Goal: Entertainment & Leisure: Consume media (video, audio)

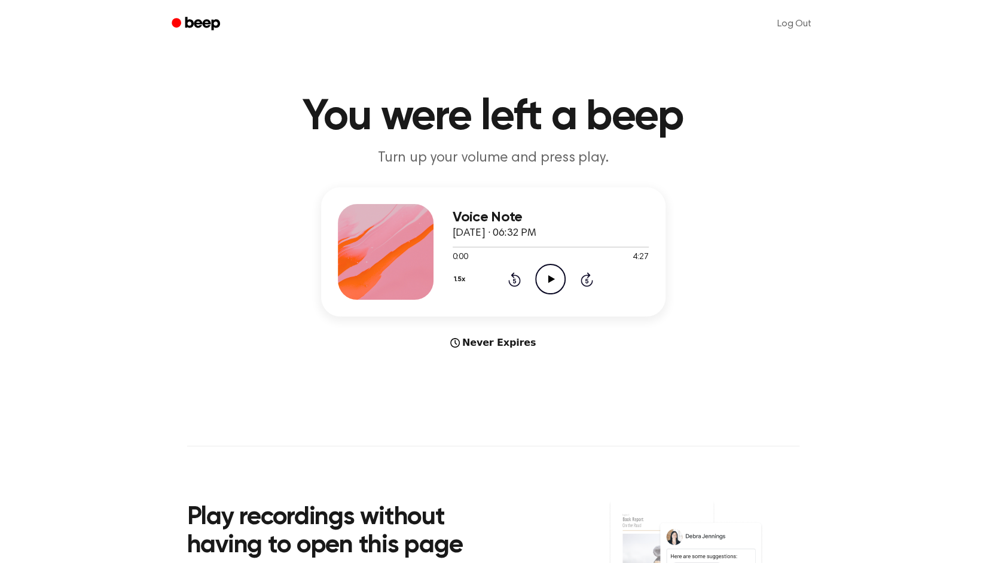
click at [550, 272] on icon "Play Audio" at bounding box center [550, 279] width 31 height 31
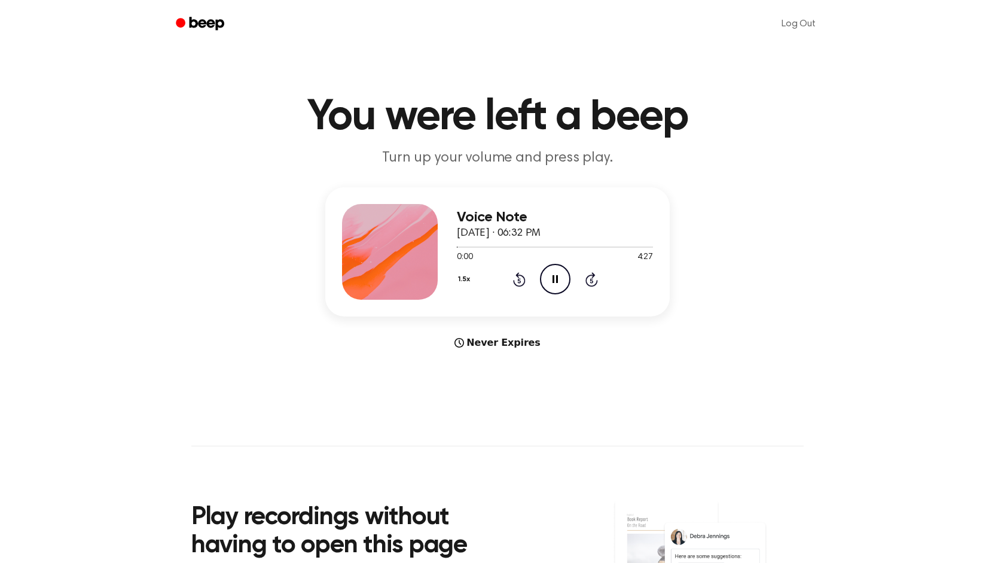
click at [457, 279] on button "1.5x" at bounding box center [465, 279] width 17 height 20
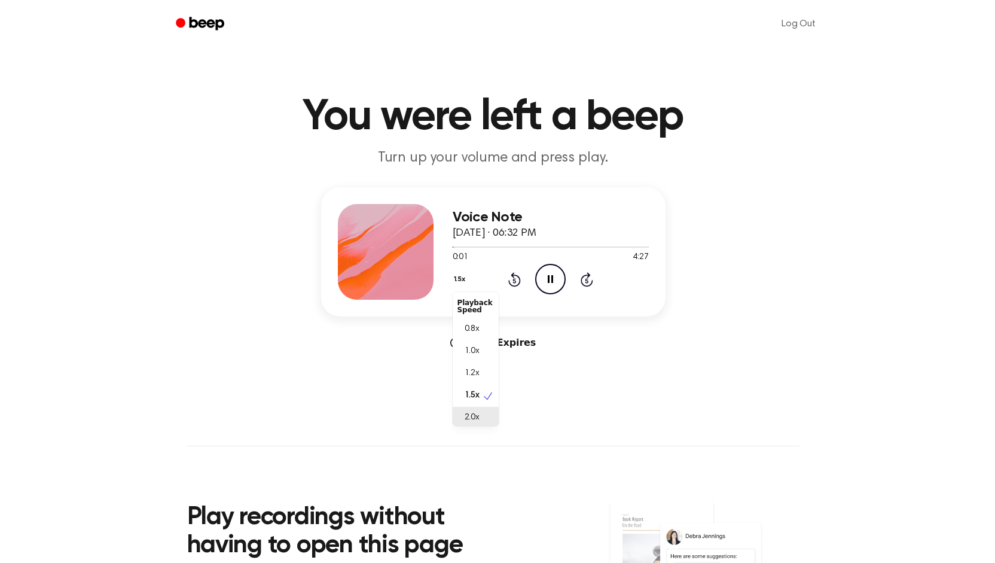
click at [470, 419] on span "2.0x" at bounding box center [472, 418] width 15 height 13
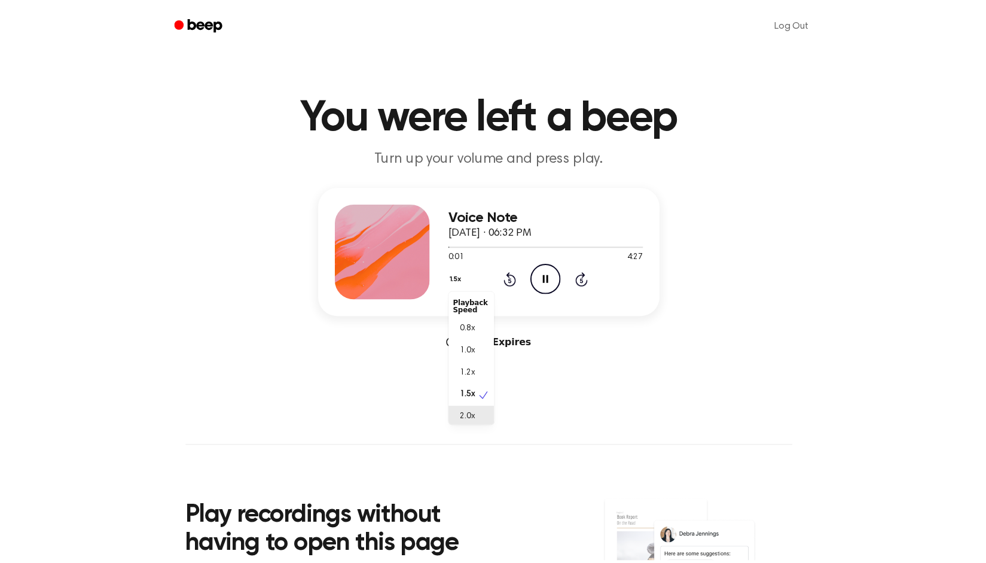
scroll to position [3, 0]
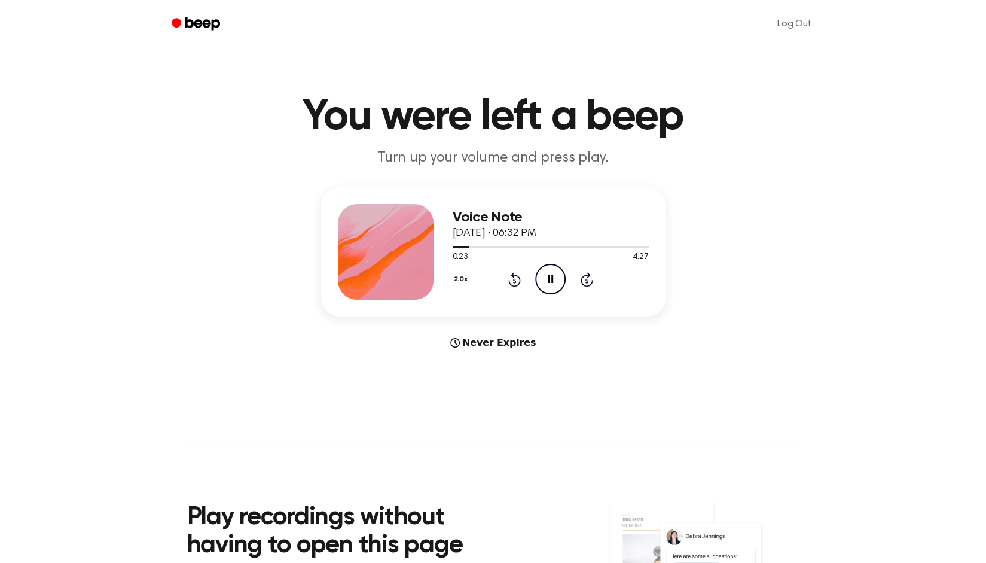
click at [610, 391] on main "You were left a beep Turn up your volume and press play. Voice Note September 1…" at bounding box center [493, 357] width 986 height 715
click at [456, 247] on div at bounding box center [463, 246] width 20 height 1
click at [547, 284] on icon "Pause Audio" at bounding box center [550, 279] width 31 height 31
click at [547, 284] on icon "Play Audio" at bounding box center [550, 279] width 31 height 31
click at [549, 283] on icon "Play Audio" at bounding box center [550, 279] width 31 height 31
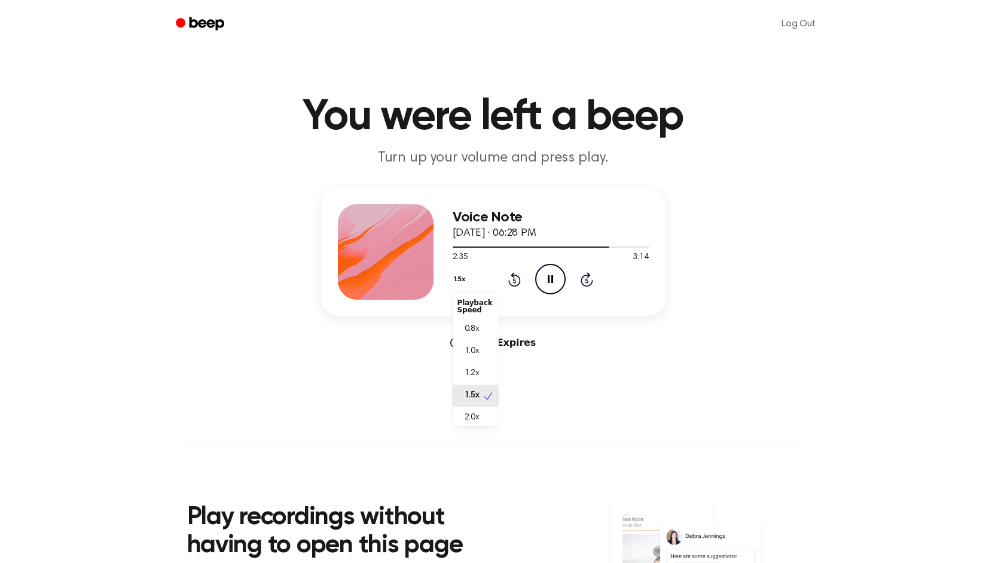
click at [457, 285] on button "1.5x" at bounding box center [461, 279] width 17 height 20
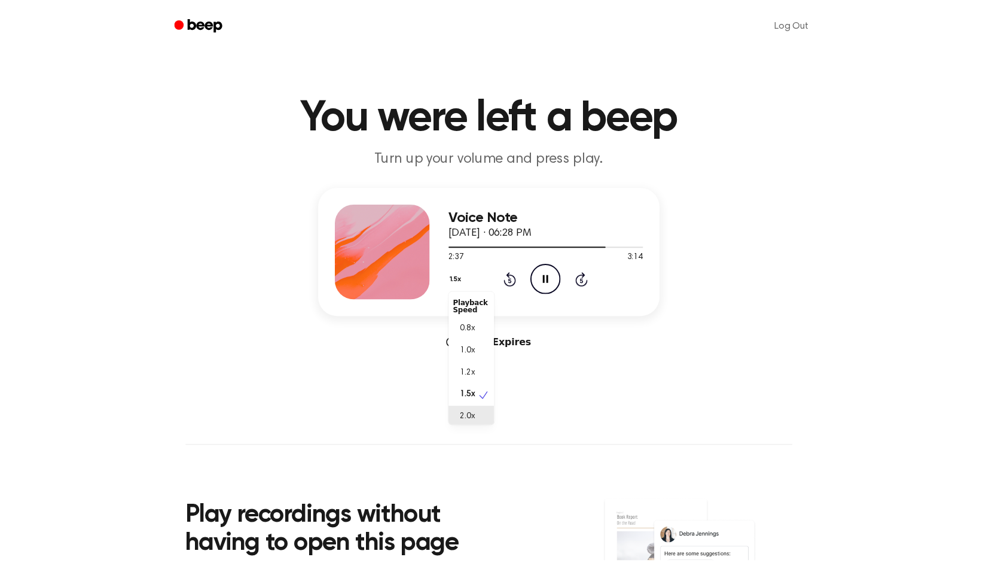
scroll to position [3, 0]
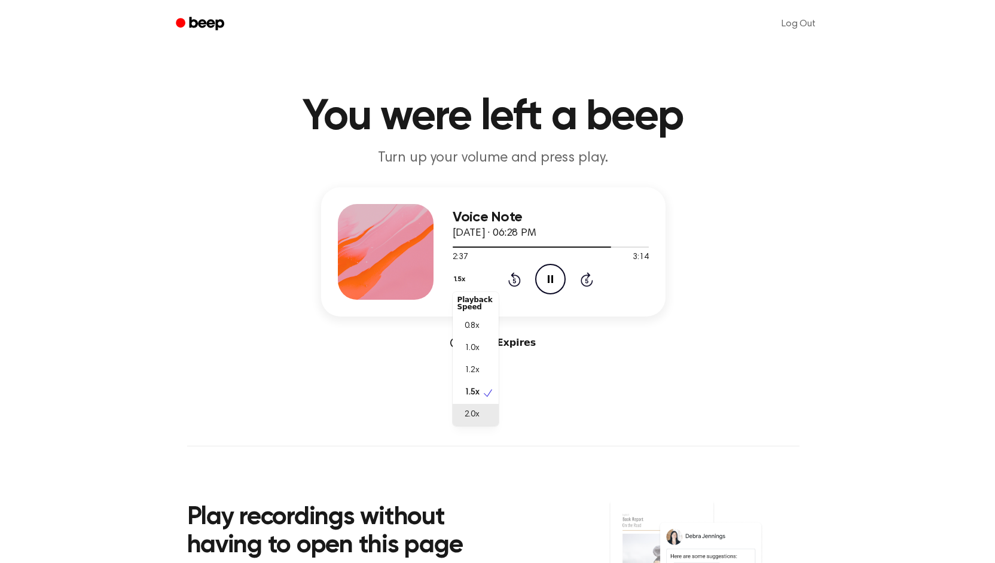
click at [466, 412] on span "2.0x" at bounding box center [472, 415] width 15 height 13
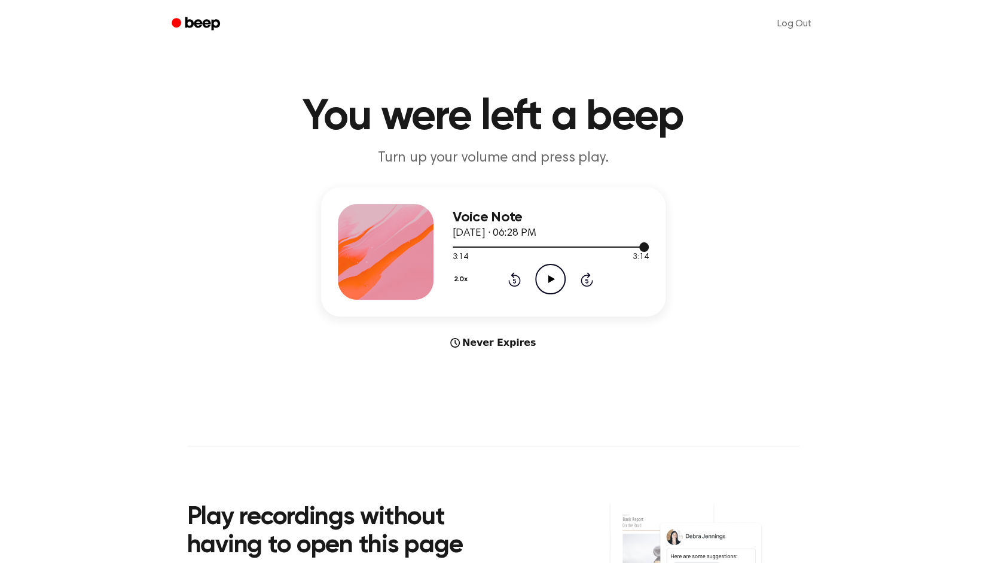
click at [486, 248] on div at bounding box center [551, 247] width 196 height 10
click at [548, 280] on icon at bounding box center [551, 279] width 7 height 8
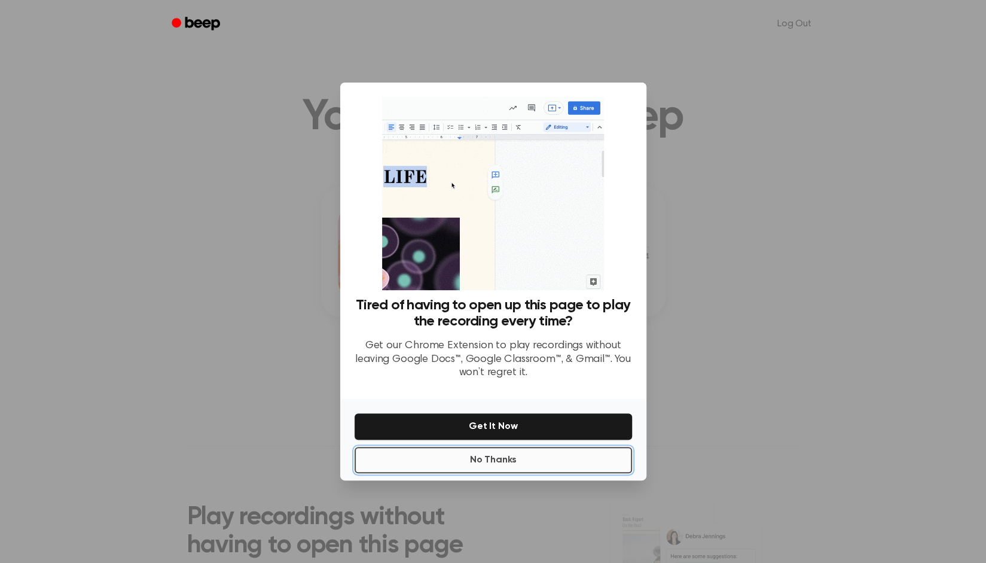
click at [493, 452] on button "No Thanks" at bounding box center [494, 460] width 278 height 26
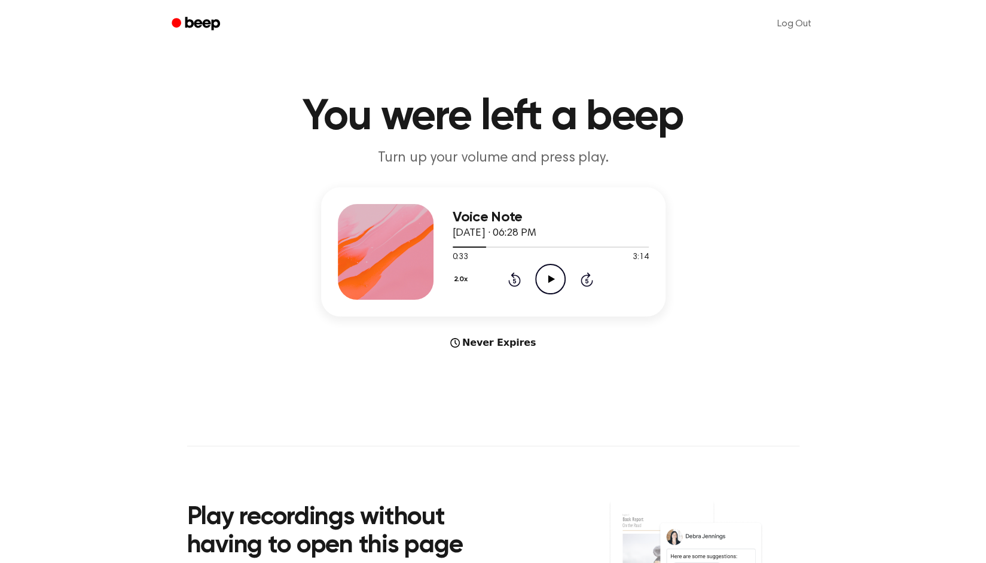
click at [545, 273] on icon "Play Audio" at bounding box center [550, 279] width 31 height 31
click at [506, 247] on div at bounding box center [551, 246] width 196 height 1
